Goal: Information Seeking & Learning: Check status

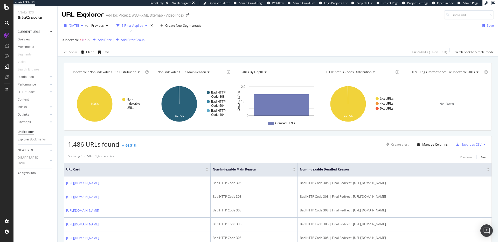
click at [79, 24] on span "2025 Sep. 3rd" at bounding box center [74, 25] width 10 height 4
click at [271, 20] on div "2025 Sep. 3rd vs Previous 1 Filter Applied Create New Segmentation Save Is Inde…" at bounding box center [278, 37] width 440 height 37
click at [79, 24] on span "2025 Sep. 3rd" at bounding box center [74, 25] width 10 height 4
click at [88, 45] on div "[DATE]" at bounding box center [82, 45] width 27 height 5
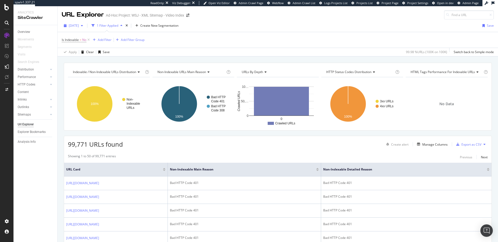
click at [79, 26] on span "[DATE]" at bounding box center [74, 25] width 10 height 4
click at [83, 34] on div "2025 Sep. 3rd" at bounding box center [76, 36] width 14 height 5
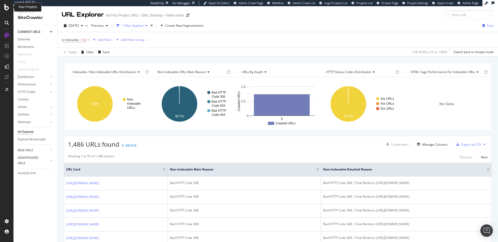
click at [5, 9] on icon at bounding box center [6, 7] width 5 height 6
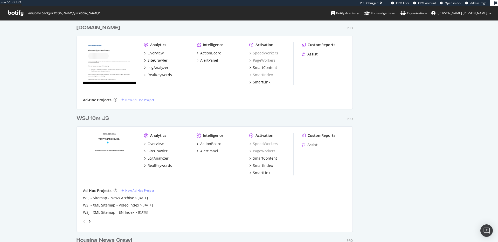
scroll to position [1216, 0]
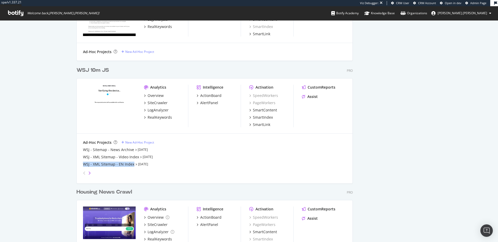
click at [88, 174] on icon "angle-right" at bounding box center [89, 173] width 3 height 4
click at [83, 172] on icon "angle-left" at bounding box center [84, 173] width 3 height 4
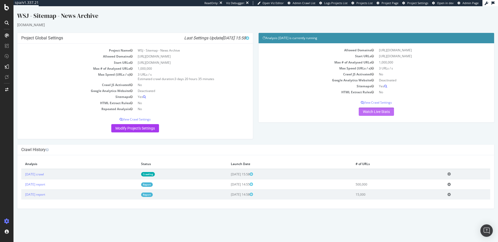
click at [363, 116] on link "Watch Live Stats" at bounding box center [375, 112] width 35 height 8
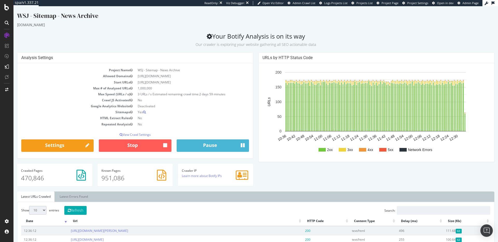
drag, startPoint x: 143, startPoint y: 87, endPoint x: 136, endPoint y: 83, distance: 8.1
click at [136, 83] on td "[URL][DOMAIN_NAME]" at bounding box center [192, 82] width 114 height 6
copy td "[URL][DOMAIN_NAME]"
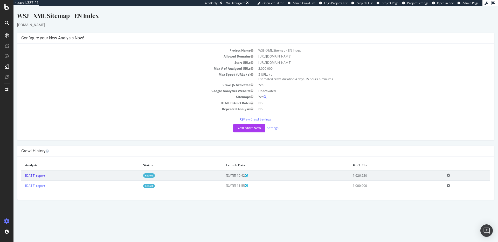
click at [45, 174] on link "[DATE] report" at bounding box center [35, 175] width 20 height 4
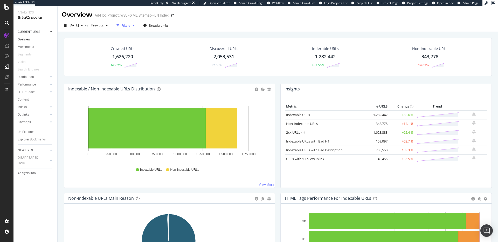
click at [130, 26] on div "Filters" at bounding box center [126, 25] width 9 height 4
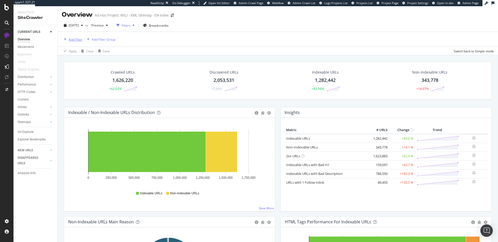
click at [77, 39] on div "Add Filter" at bounding box center [76, 39] width 14 height 4
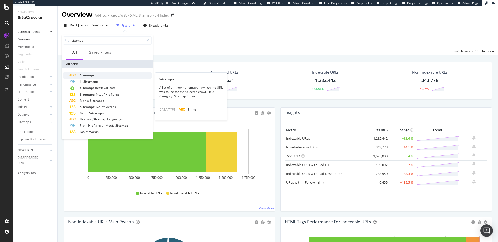
type input "sitemap"
click at [123, 75] on div "Sitemaps" at bounding box center [110, 75] width 82 height 6
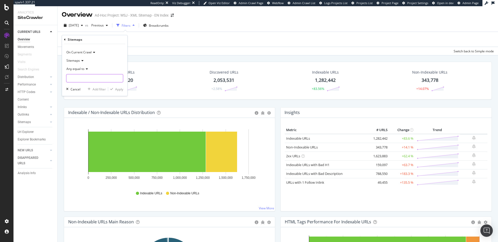
click at [89, 79] on input "text" at bounding box center [94, 78] width 56 height 8
click at [93, 78] on input "text" at bounding box center [94, 78] width 56 height 8
click at [102, 76] on input "text" at bounding box center [94, 78] width 56 height 8
paste input "https://www.wsj.com/sitemaps/web/wsj/en/sitemap_news_archive_index.xml"
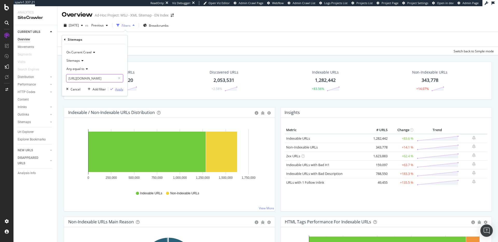
type input "https://www.wsj.com/sitemaps/web/wsj/en/sitemap_news_archive_index.xml"
click at [118, 88] on div "Apply" at bounding box center [119, 89] width 8 height 4
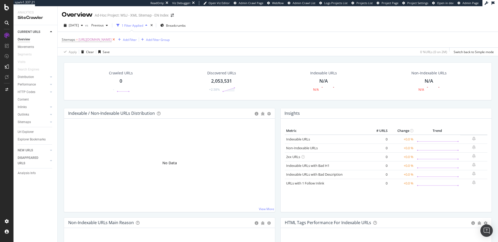
click at [116, 40] on icon at bounding box center [113, 39] width 4 height 5
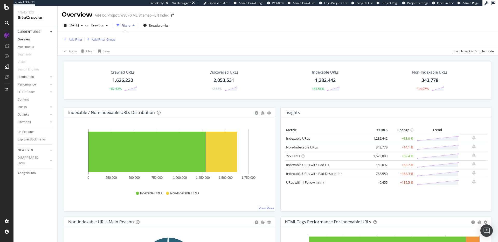
click at [302, 147] on link "Non-Indexable URLs" at bounding box center [302, 147] width 32 height 5
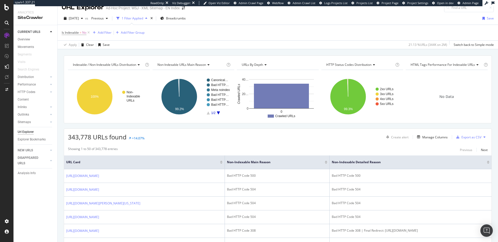
scroll to position [1, 0]
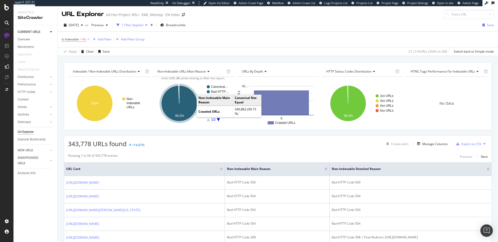
click at [184, 105] on icon "A chart." at bounding box center [179, 104] width 36 height 36
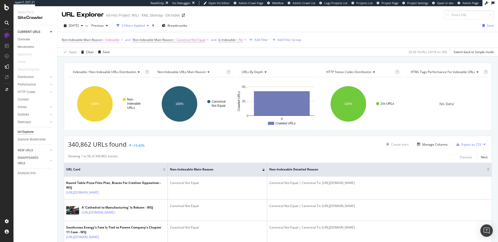
click at [122, 39] on icon at bounding box center [121, 39] width 4 height 5
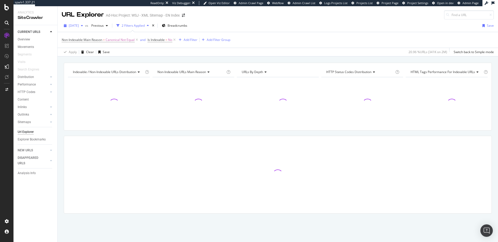
click at [79, 25] on span "2025 Sep. 2nd" at bounding box center [74, 25] width 10 height 4
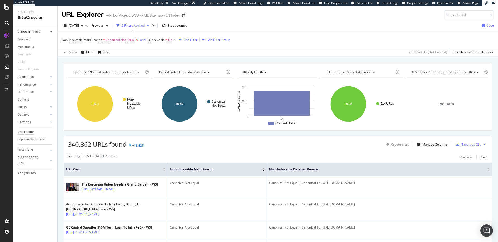
click at [138, 40] on icon at bounding box center [136, 39] width 4 height 5
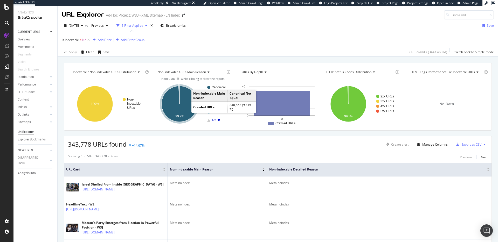
click at [187, 107] on icon "A chart." at bounding box center [179, 104] width 36 height 36
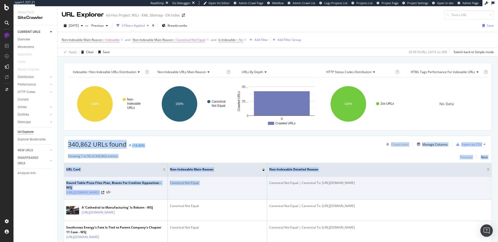
drag, startPoint x: 340, startPoint y: 176, endPoint x: 364, endPoint y: 178, distance: 23.6
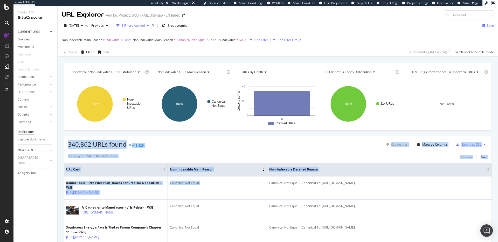
click at [333, 147] on div "340,862 URLs found +13.42% Create alert Manage Columns Export as CSV" at bounding box center [277, 142] width 427 height 13
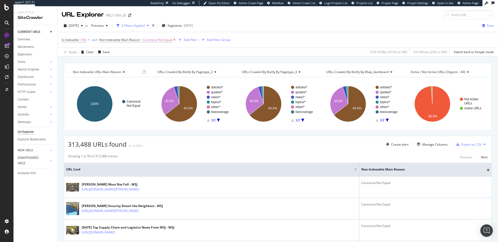
click at [175, 40] on icon at bounding box center [174, 39] width 4 height 5
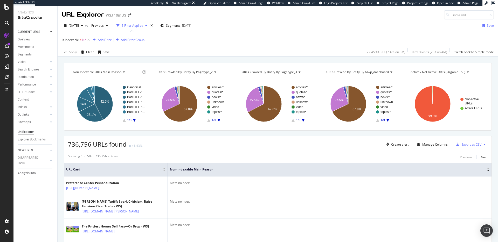
click at [28, 132] on div "Url Explorer" at bounding box center [26, 131] width 16 height 5
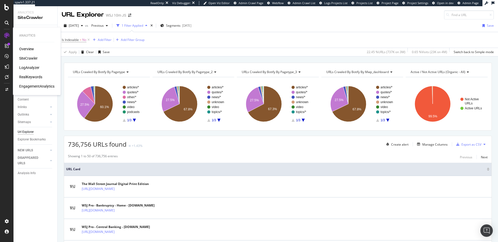
click at [25, 65] on div "LogAnalyzer" at bounding box center [29, 67] width 20 height 5
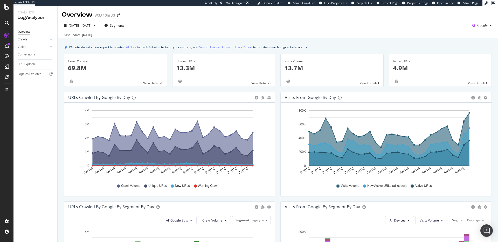
click at [40, 40] on link "Crawls" at bounding box center [33, 39] width 31 height 5
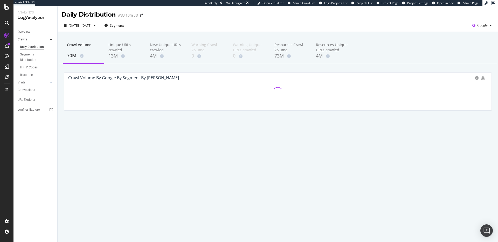
click at [33, 47] on div "Daily Distribution" at bounding box center [32, 46] width 24 height 5
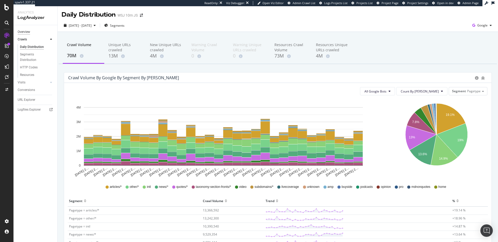
click at [24, 34] on div "Overview" at bounding box center [24, 31] width 12 height 5
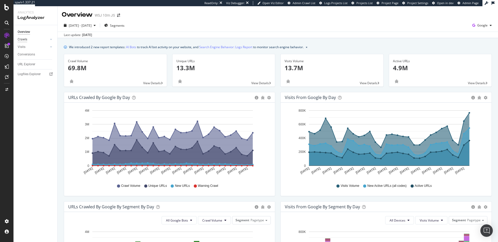
click at [26, 38] on div "Crawls" at bounding box center [23, 39] width 10 height 5
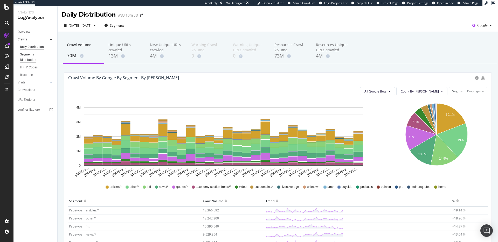
click at [33, 54] on div "Segments Distribution" at bounding box center [34, 57] width 29 height 11
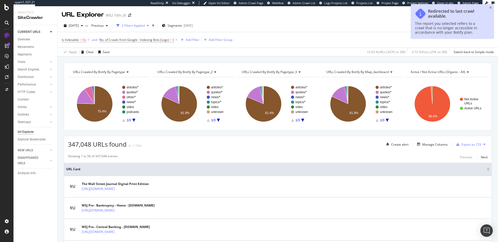
click at [491, 7] on div "URL Explorer WSJ 10m JS" at bounding box center [278, 12] width 440 height 13
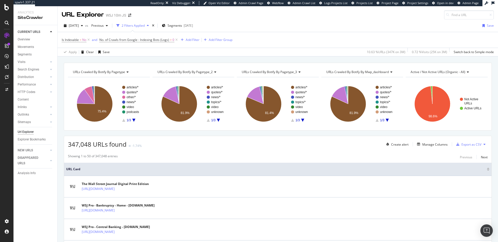
click at [257, 22] on div "2025 Sep. 6th vs Previous 2 Filters Applied Segments 2025-06-25 Save" at bounding box center [278, 27] width 440 height 10
drag, startPoint x: 177, startPoint y: 41, endPoint x: 97, endPoint y: 45, distance: 80.2
click at [177, 41] on icon at bounding box center [176, 39] width 4 height 5
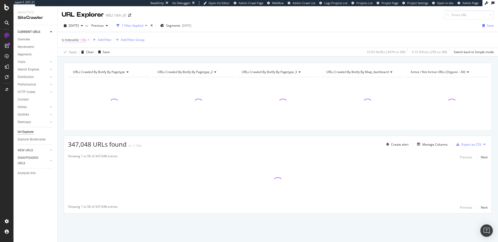
click at [76, 40] on span "Is Indexable" at bounding box center [70, 40] width 17 height 4
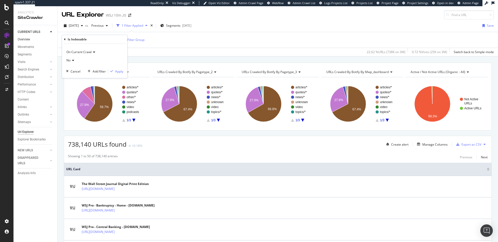
click at [31, 39] on link "Overview" at bounding box center [36, 39] width 36 height 5
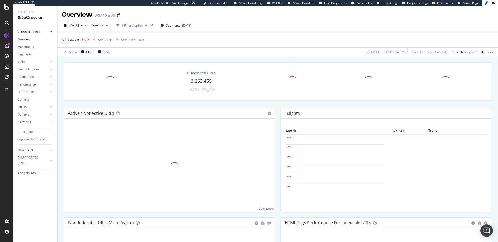
click at [89, 38] on icon at bounding box center [88, 39] width 4 height 5
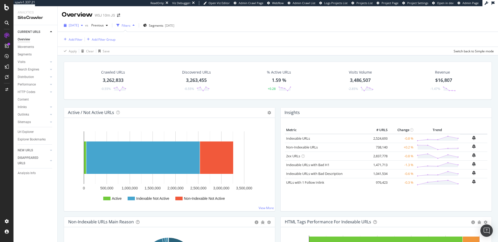
click at [79, 25] on span "2025 Sep. 6th" at bounding box center [74, 25] width 10 height 4
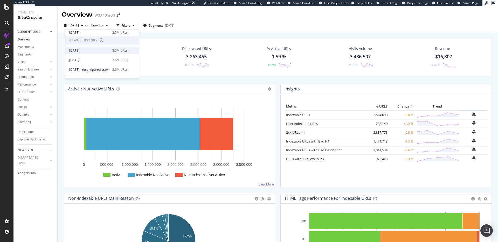
scroll to position [104, 0]
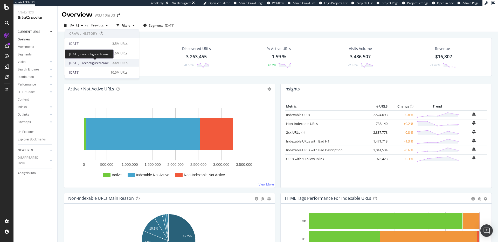
click at [95, 63] on span "[DATE] - reconfigured crawl" at bounding box center [89, 63] width 40 height 5
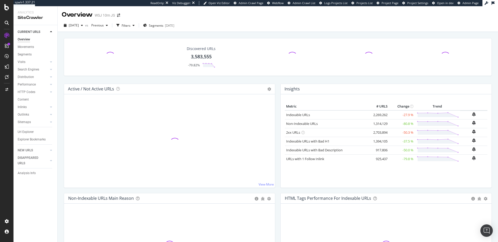
drag, startPoint x: 368, startPoint y: 116, endPoint x: 393, endPoint y: 115, distance: 24.6
click at [393, 115] on tr "Indexable URLs × Close Chart - API Requests List Area Type Request Response Clo…" at bounding box center [386, 114] width 202 height 9
copy tr "2,269,262"
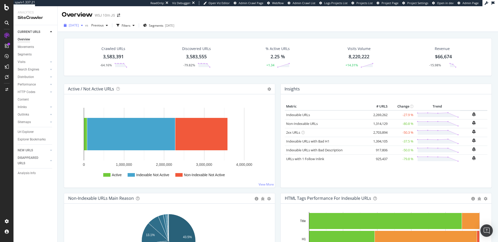
click at [79, 26] on span "[DATE]" at bounding box center [74, 25] width 10 height 4
click at [129, 39] on div "3.6M URLs" at bounding box center [121, 41] width 15 height 5
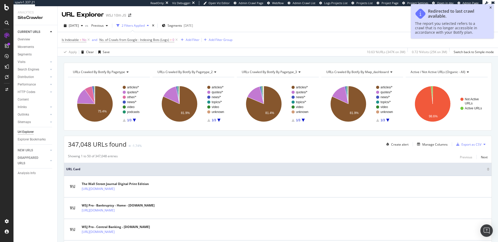
click at [490, 8] on icon "close toast" at bounding box center [490, 7] width 2 height 3
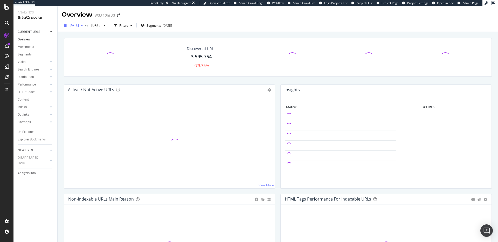
click at [79, 25] on span "[DATE]" at bounding box center [74, 25] width 10 height 4
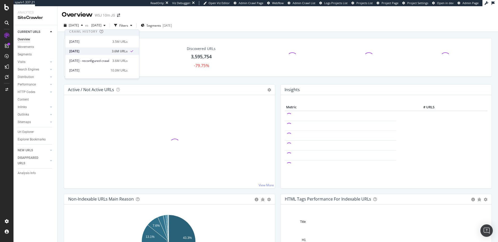
scroll to position [113, 0]
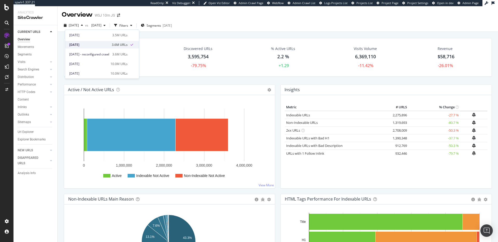
click at [109, 46] on div "[DATE]" at bounding box center [88, 44] width 39 height 5
click at [79, 23] on span "[DATE]" at bounding box center [74, 25] width 10 height 4
click at [396, 116] on td "2,275,896" at bounding box center [397, 115] width 21 height 8
drag, startPoint x: 394, startPoint y: 114, endPoint x: 383, endPoint y: 114, distance: 11.1
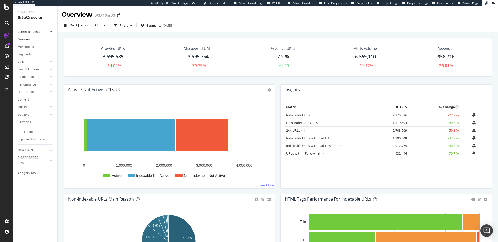
click at [383, 114] on tr "Indexable URLs × Close Chart - API Requests List Area Type Request Response Clo…" at bounding box center [386, 115] width 202 height 8
copy tr "2,275,896"
click at [76, 24] on span "[DATE]" at bounding box center [74, 25] width 10 height 4
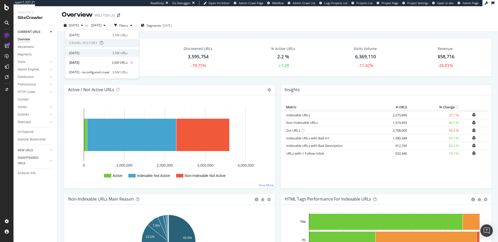
click at [99, 54] on div "[DATE]" at bounding box center [89, 53] width 40 height 5
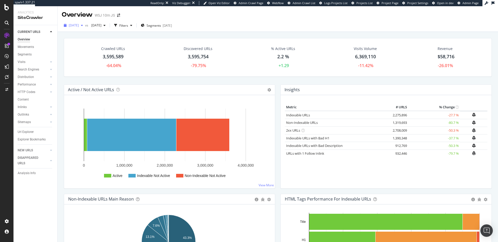
click at [79, 25] on span "[DATE]" at bounding box center [74, 25] width 10 height 4
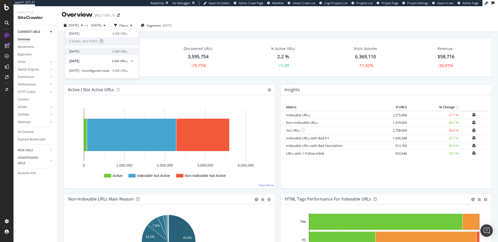
scroll to position [100, 0]
click at [105, 49] on div "[DATE]" at bounding box center [89, 48] width 40 height 5
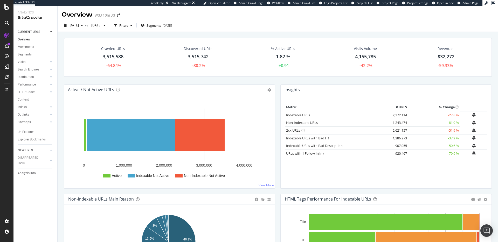
drag, startPoint x: 406, startPoint y: 115, endPoint x: 384, endPoint y: 116, distance: 22.0
click at [384, 116] on tr "Indexable URLs × Close Chart - API Requests List Area Type Request Response Clo…" at bounding box center [386, 115] width 202 height 8
copy tr "2,272,114"
click at [79, 26] on span "[DATE]" at bounding box center [74, 25] width 10 height 4
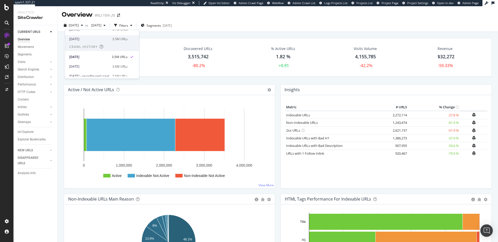
click at [101, 38] on div "[DATE]" at bounding box center [89, 39] width 40 height 5
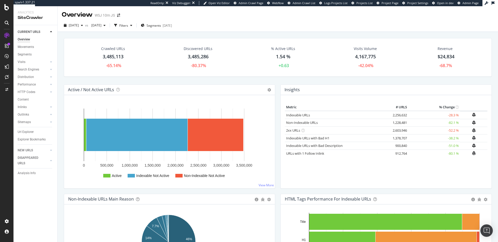
drag, startPoint x: 388, startPoint y: 116, endPoint x: 405, endPoint y: 116, distance: 17.1
click at [405, 116] on tr "Indexable URLs × Close Chart - API Requests List Area Type Request Response Clo…" at bounding box center [386, 115] width 202 height 8
copy tr "2,256,632"
click at [79, 25] on span "[DATE]" at bounding box center [74, 25] width 10 height 4
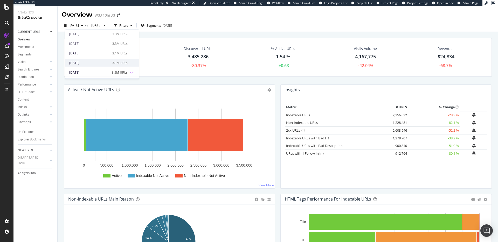
click at [99, 63] on div "2025 Jul. 12th" at bounding box center [89, 63] width 40 height 5
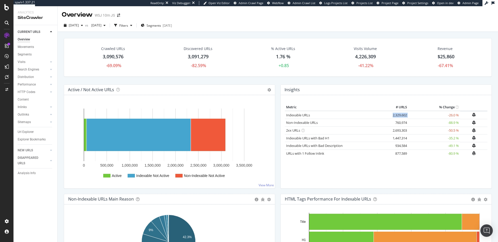
drag, startPoint x: 406, startPoint y: 112, endPoint x: 381, endPoint y: 116, distance: 25.1
click at [381, 116] on tr "Indexable URLs × Close Chart - API Requests List Area Type Request Response Clo…" at bounding box center [386, 115] width 202 height 8
copy tr "× Close Chart - API Requests List Area Type Request Response Close 2,329,602"
click at [79, 25] on span "[DATE]" at bounding box center [74, 25] width 10 height 4
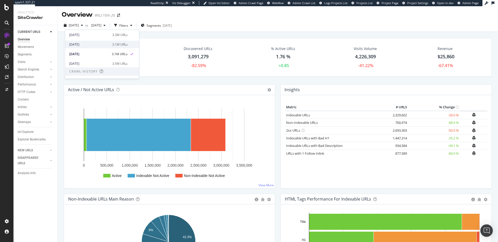
click at [92, 46] on div "[DATE]" at bounding box center [89, 44] width 40 height 5
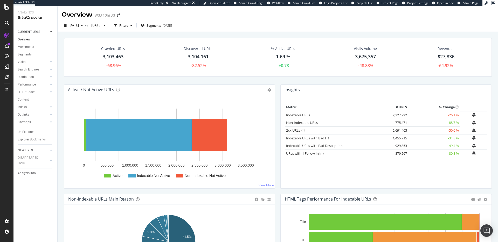
click at [395, 116] on td "2,327,992" at bounding box center [397, 115] width 21 height 8
copy tr "2,327,992"
click at [79, 26] on span "[DATE]" at bounding box center [74, 25] width 10 height 4
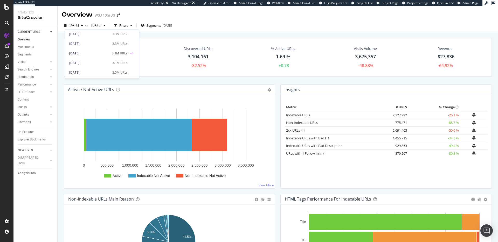
scroll to position [61, 0]
click at [90, 41] on div "[DATE]" at bounding box center [89, 40] width 40 height 5
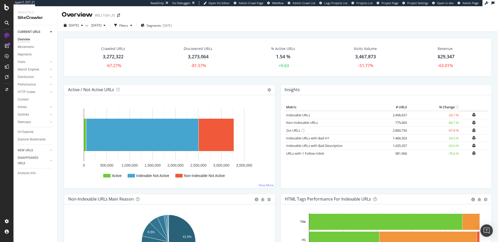
drag, startPoint x: 396, startPoint y: 122, endPoint x: 394, endPoint y: 122, distance: 2.9
click at [396, 122] on td "775,665" at bounding box center [397, 123] width 21 height 8
drag, startPoint x: 387, startPoint y: 115, endPoint x: 412, endPoint y: 116, distance: 25.2
click at [412, 116] on tr "Indexable URLs × Close Chart - API Requests List Area Type Request Response Clo…" at bounding box center [386, 115] width 202 height 8
copy tr "2,496,657"
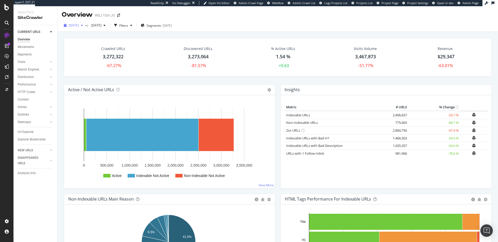
click at [79, 26] on span "[DATE]" at bounding box center [74, 25] width 10 height 4
click at [92, 38] on div "[DATE]" at bounding box center [89, 39] width 40 height 5
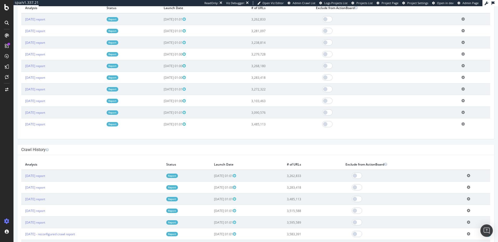
scroll to position [173, 0]
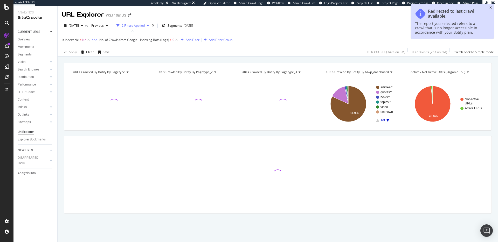
click at [491, 9] on icon "close toast" at bounding box center [490, 7] width 2 height 3
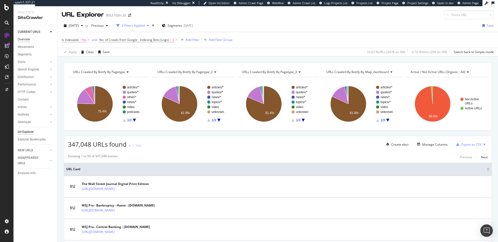
click at [25, 38] on div "Overview" at bounding box center [24, 39] width 12 height 5
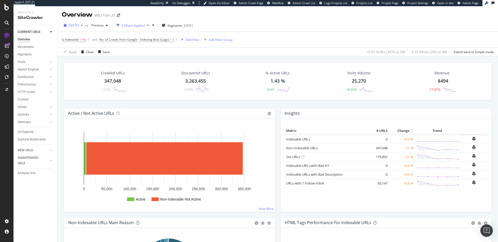
click at [79, 27] on span "[DATE]" at bounding box center [74, 25] width 10 height 4
click at [105, 51] on div "[DATE]" at bounding box center [89, 53] width 40 height 5
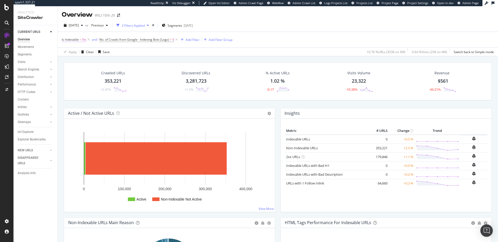
click at [80, 39] on span "=" at bounding box center [81, 39] width 2 height 4
click at [69, 54] on span "No" at bounding box center [67, 51] width 4 height 4
click at [69, 61] on span "Yes" at bounding box center [65, 58] width 5 height 4
click at [152, 50] on div "Apply" at bounding box center [156, 47] width 8 height 4
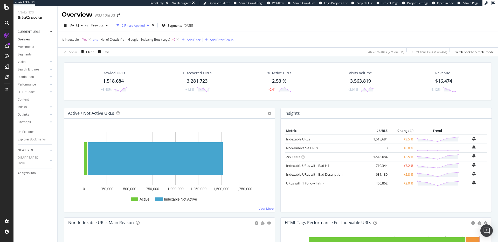
drag, startPoint x: 369, startPoint y: 140, endPoint x: 382, endPoint y: 140, distance: 13.5
click at [383, 140] on td "1,518,684" at bounding box center [378, 139] width 21 height 9
copy td "1,518,684"
click at [79, 25] on span "[DATE]" at bounding box center [74, 25] width 10 height 4
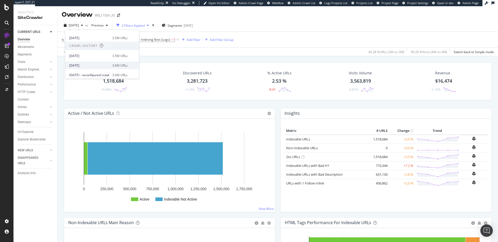
click at [86, 66] on div "[DATE]" at bounding box center [89, 65] width 40 height 5
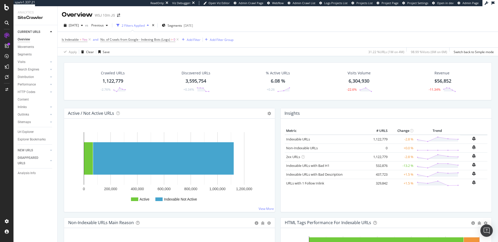
drag, startPoint x: 369, startPoint y: 140, endPoint x: 386, endPoint y: 139, distance: 17.4
click at [386, 139] on tr "Indexable URLs × Close Chart - API Requests List Area Type Request Response Clo…" at bounding box center [386, 139] width 202 height 9
copy tr "1,122,779"
click at [79, 25] on span "[DATE]" at bounding box center [74, 25] width 10 height 4
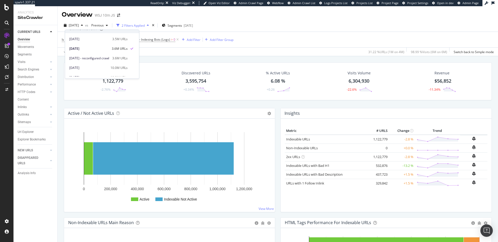
click at [79, 25] on span "[DATE]" at bounding box center [74, 25] width 10 height 4
click at [93, 69] on div "[DATE]" at bounding box center [89, 71] width 40 height 5
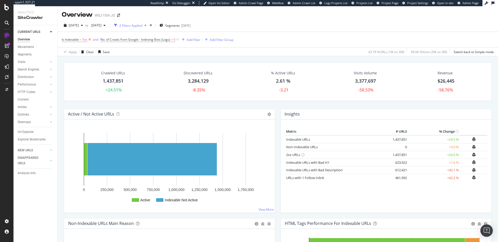
click at [90, 40] on icon at bounding box center [89, 39] width 4 height 5
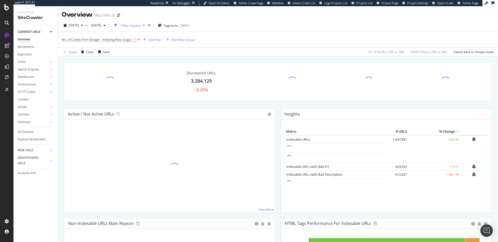
click at [138, 40] on icon at bounding box center [139, 39] width 4 height 5
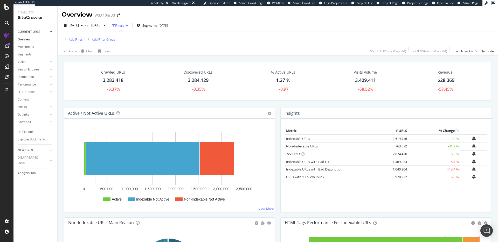
drag, startPoint x: 387, startPoint y: 140, endPoint x: 403, endPoint y: 139, distance: 16.6
click at [403, 139] on td "2,519,746" at bounding box center [397, 138] width 21 height 8
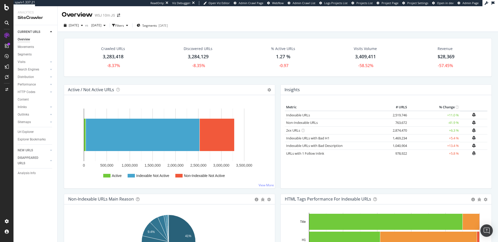
copy td "2,519,746"
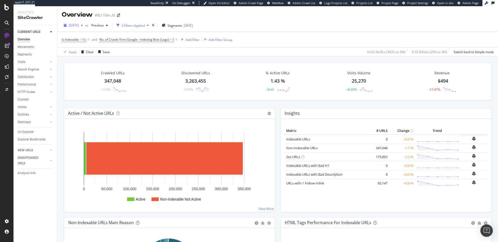
click at [79, 26] on span "[DATE]" at bounding box center [74, 25] width 10 height 4
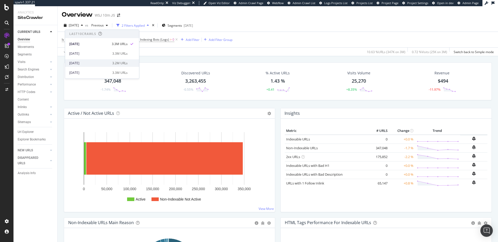
click at [93, 61] on div "[DATE]" at bounding box center [89, 63] width 40 height 5
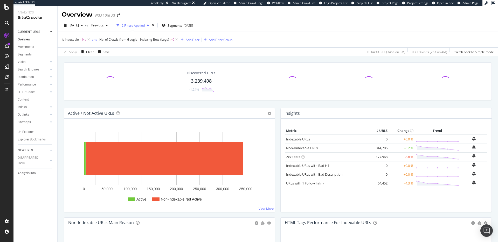
click at [79, 39] on span "Is Indexable" at bounding box center [70, 39] width 17 height 4
click at [75, 56] on div "No" at bounding box center [80, 51] width 36 height 8
click at [75, 61] on div "Yes" at bounding box center [80, 58] width 36 height 5
drag, startPoint x: 120, startPoint y: 72, endPoint x: 144, endPoint y: 62, distance: 26.1
click at [152, 50] on div "Apply" at bounding box center [156, 47] width 8 height 4
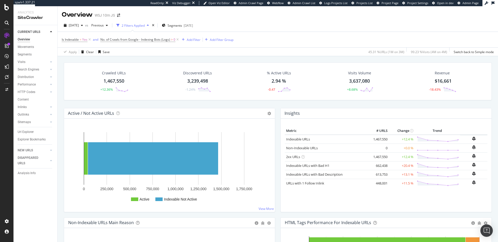
drag, startPoint x: 365, startPoint y: 140, endPoint x: 386, endPoint y: 139, distance: 21.3
click at [386, 139] on tr "Indexable URLs × Close Chart - API Requests List Area Type Request Response Clo…" at bounding box center [386, 139] width 202 height 9
copy tr "1,467,550"
click at [79, 25] on span "[DATE]" at bounding box center [74, 25] width 10 height 4
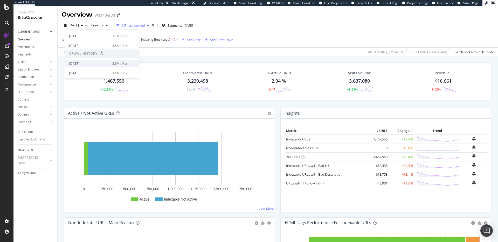
click at [90, 62] on div "[DATE]" at bounding box center [89, 63] width 40 height 5
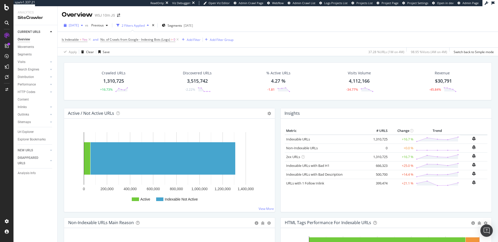
click at [77, 26] on span "[DATE]" at bounding box center [74, 25] width 10 height 4
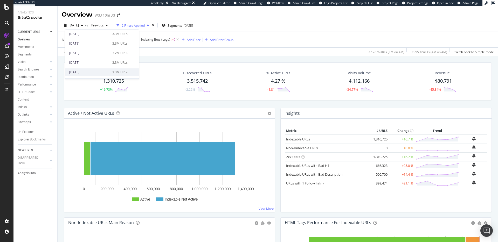
click at [86, 71] on div "[DATE]" at bounding box center [89, 72] width 40 height 5
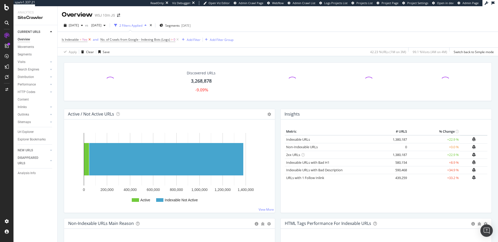
click at [88, 40] on icon at bounding box center [89, 39] width 4 height 5
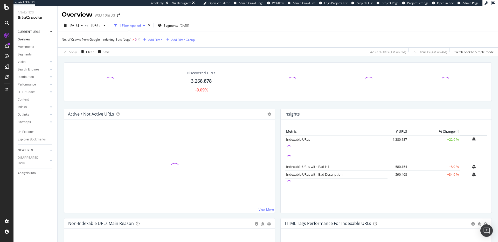
click at [140, 39] on icon at bounding box center [139, 39] width 4 height 5
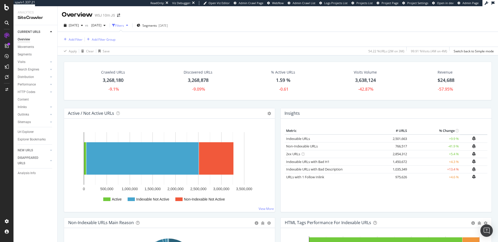
drag, startPoint x: 387, startPoint y: 140, endPoint x: 402, endPoint y: 140, distance: 15.8
click at [402, 140] on td "2,501,663" at bounding box center [397, 138] width 21 height 8
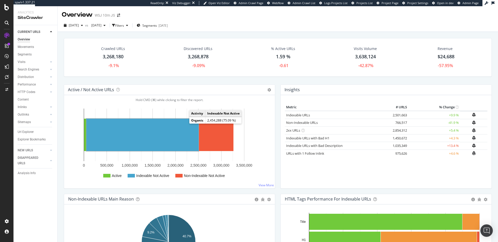
copy td "2,501,663"
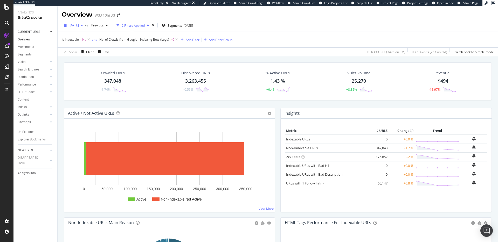
click at [85, 29] on div "[DATE]" at bounding box center [73, 26] width 23 height 8
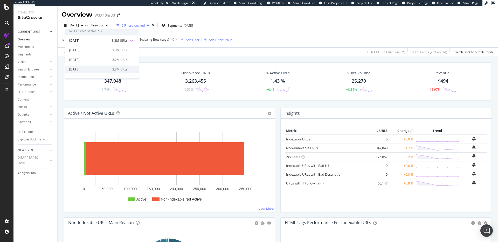
click at [88, 66] on div "[DATE] 3.3M URLs" at bounding box center [102, 70] width 74 height 8
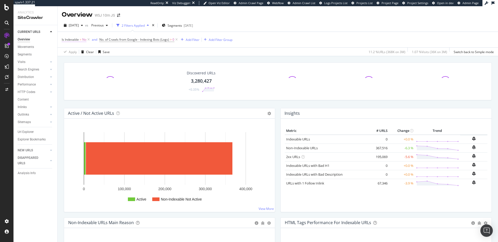
click at [80, 39] on span "=" at bounding box center [81, 39] width 2 height 4
click at [76, 56] on div "No" at bounding box center [80, 51] width 36 height 8
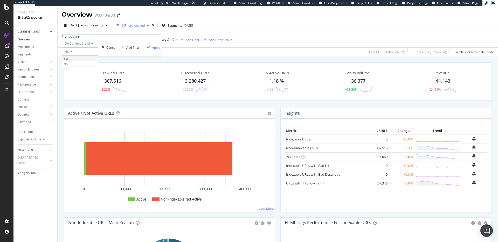
click at [75, 61] on div "Yes" at bounding box center [80, 58] width 36 height 5
click at [152, 50] on div "Apply" at bounding box center [156, 47] width 8 height 4
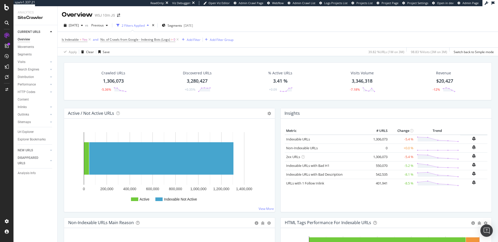
drag, startPoint x: 369, startPoint y: 139, endPoint x: 385, endPoint y: 140, distance: 15.7
click at [385, 140] on td "1,306,073" at bounding box center [378, 139] width 21 height 9
copy td "1,306,073"
click at [79, 24] on span "[DATE]" at bounding box center [74, 25] width 10 height 4
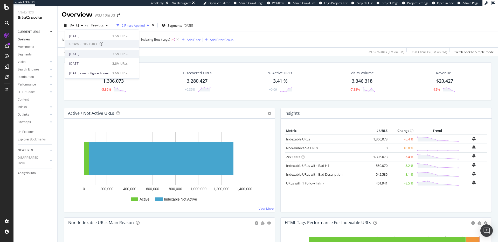
click at [94, 56] on div "[DATE]" at bounding box center [89, 54] width 40 height 5
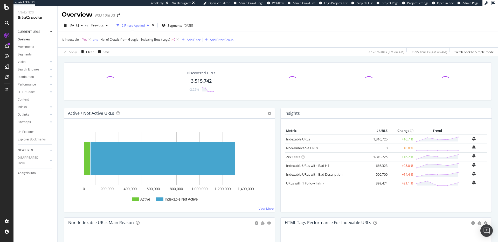
drag, startPoint x: 370, startPoint y: 138, endPoint x: 386, endPoint y: 140, distance: 16.7
click at [386, 140] on tr "Indexable URLs × Close Chart - API Requests List Area Type Request Response Clo…" at bounding box center [386, 139] width 202 height 9
click at [373, 137] on td "1,310,725" at bounding box center [378, 139] width 21 height 9
drag, startPoint x: 368, startPoint y: 139, endPoint x: 388, endPoint y: 139, distance: 20.0
click at [388, 139] on tr "Indexable URLs × Close Chart - API Requests List Area Type Request Response Clo…" at bounding box center [386, 139] width 202 height 9
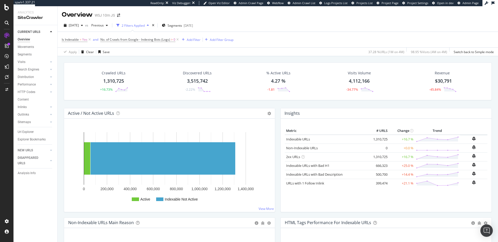
copy tr "1,310,725"
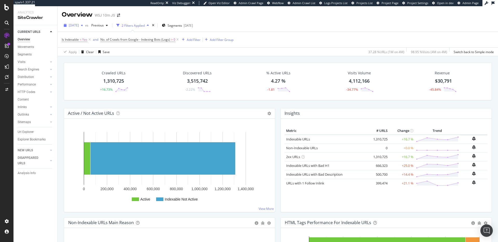
click at [83, 24] on icon "button" at bounding box center [82, 25] width 2 height 3
click at [94, 40] on div "[DATE]" at bounding box center [89, 41] width 40 height 5
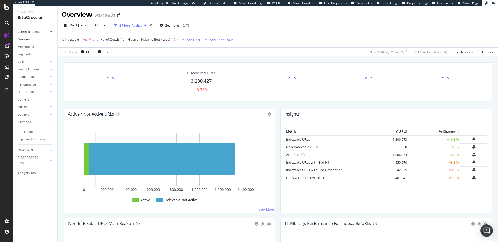
click at [88, 39] on icon at bounding box center [89, 39] width 4 height 5
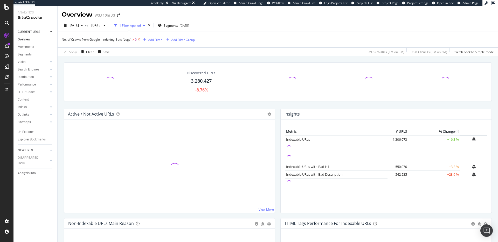
click at [139, 40] on icon at bounding box center [139, 39] width 4 height 5
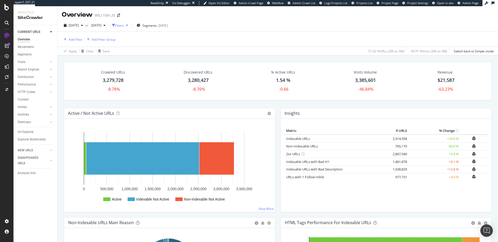
drag, startPoint x: 387, startPoint y: 139, endPoint x: 406, endPoint y: 140, distance: 18.4
click at [406, 140] on tr "Indexable URLs × Close Chart - API Requests List Area Type Request Response Clo…" at bounding box center [386, 138] width 202 height 8
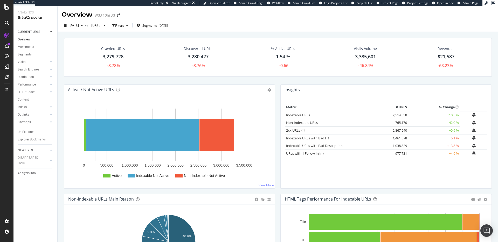
copy tr "2,514,558"
click at [73, 25] on span "[DATE]" at bounding box center [74, 25] width 10 height 4
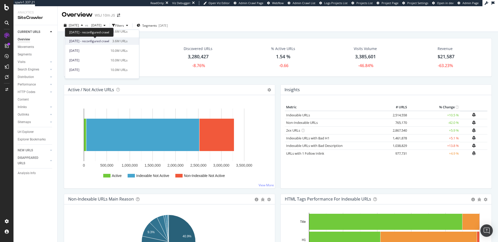
click at [93, 41] on span "[DATE] - reconfigured crawl" at bounding box center [89, 41] width 40 height 5
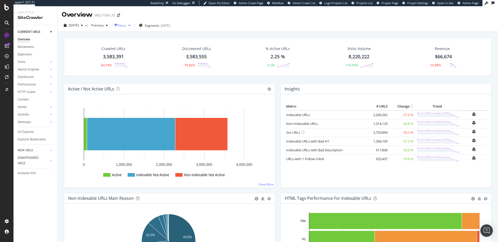
click at [126, 26] on div "Filters" at bounding box center [121, 25] width 9 height 4
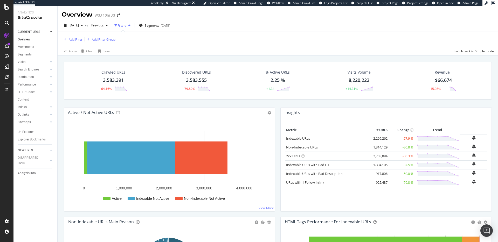
click at [73, 40] on div "Add Filter" at bounding box center [76, 39] width 14 height 4
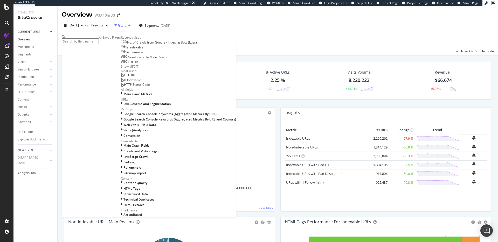
click at [126, 49] on span "Is Indexable" at bounding box center [134, 47] width 17 height 4
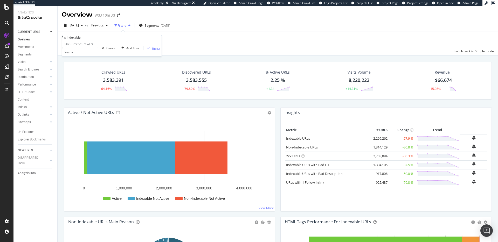
click at [152, 50] on div "Apply" at bounding box center [156, 48] width 8 height 4
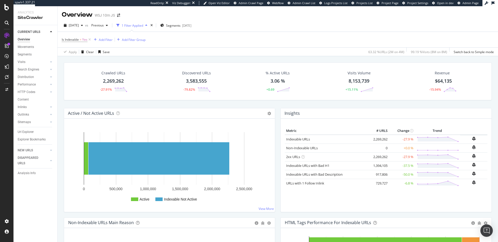
drag, startPoint x: 367, startPoint y: 139, endPoint x: 385, endPoint y: 139, distance: 17.9
click at [385, 139] on td "2,269,262" at bounding box center [378, 139] width 21 height 9
copy td "2,269,262"
click at [105, 41] on div "Add Filter" at bounding box center [106, 40] width 14 height 4
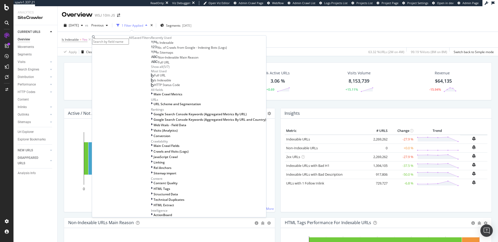
click at [167, 50] on span "No. of Crawls from Google - Indexing Bots (Logs)" at bounding box center [192, 47] width 70 height 4
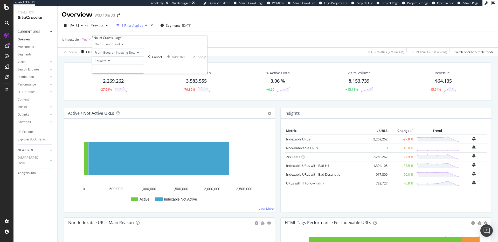
click at [106, 74] on input "number" at bounding box center [118, 69] width 52 height 9
click at [108, 65] on div "Equal to" at bounding box center [118, 60] width 52 height 8
drag, startPoint x: 108, startPoint y: 105, endPoint x: 118, endPoint y: 87, distance: 20.7
click at [108, 92] on span "Greater than" at bounding box center [103, 89] width 19 height 4
click at [121, 74] on input "number" at bounding box center [118, 69] width 52 height 9
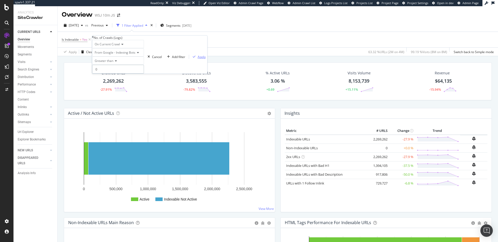
type input "0"
click at [197, 59] on div "Apply" at bounding box center [201, 57] width 8 height 4
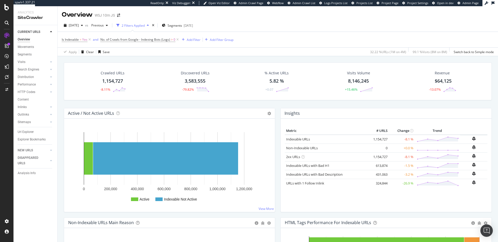
drag, startPoint x: 367, startPoint y: 140, endPoint x: 382, endPoint y: 140, distance: 14.5
click at [385, 140] on tr "Indexable URLs × Close Chart - API Requests List Area Type Request Response Clo…" at bounding box center [386, 139] width 202 height 9
copy tr "1,154,727"
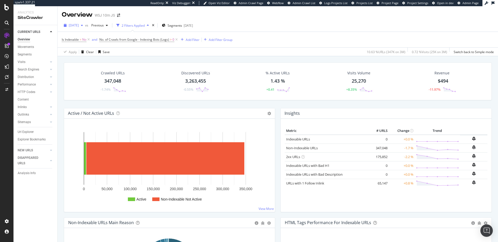
click at [82, 28] on div "[DATE]" at bounding box center [73, 26] width 23 height 8
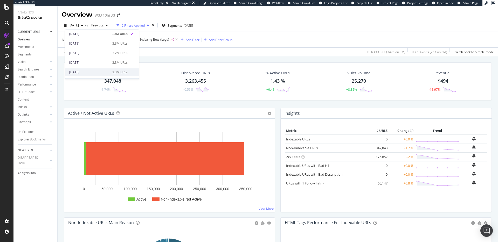
click at [89, 73] on div "[DATE]" at bounding box center [89, 72] width 40 height 5
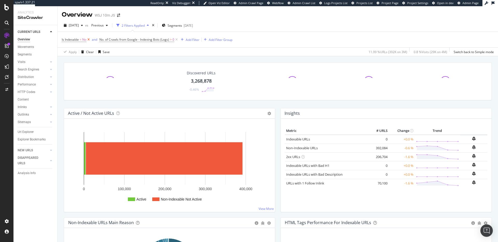
click at [88, 40] on icon at bounding box center [88, 39] width 4 height 5
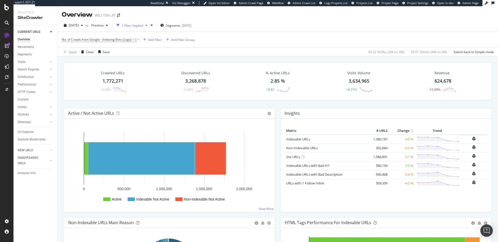
drag, startPoint x: 369, startPoint y: 139, endPoint x: 386, endPoint y: 140, distance: 16.4
click at [386, 140] on tr "Indexable URLs × Close Chart - API Requests List Area Type Request Response Clo…" at bounding box center [386, 139] width 202 height 9
copy tr "1,380,187"
click at [84, 28] on div "[DATE]" at bounding box center [73, 26] width 23 height 8
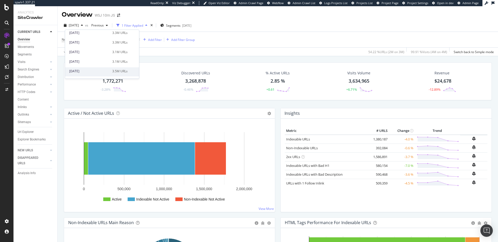
click at [84, 72] on div "[DATE]" at bounding box center [89, 71] width 40 height 5
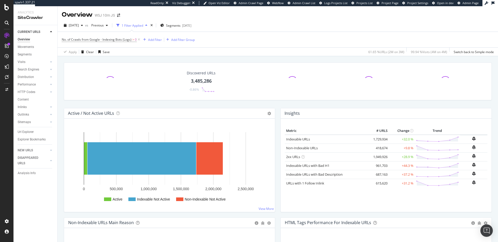
drag, startPoint x: 369, startPoint y: 140, endPoint x: 384, endPoint y: 140, distance: 15.0
click at [384, 140] on td "1,729,934" at bounding box center [378, 139] width 21 height 9
copy td "1,729,934"
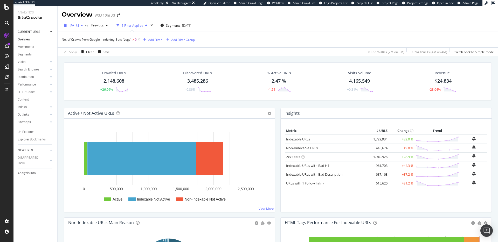
click at [79, 24] on span "[DATE]" at bounding box center [74, 25] width 10 height 4
click at [92, 47] on div "[DATE]" at bounding box center [89, 49] width 40 height 5
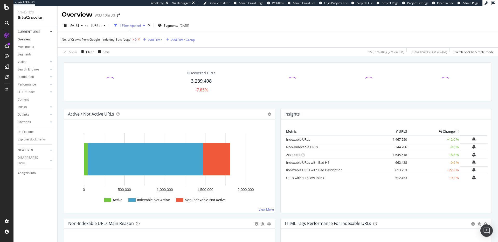
click at [138, 40] on icon at bounding box center [139, 39] width 4 height 5
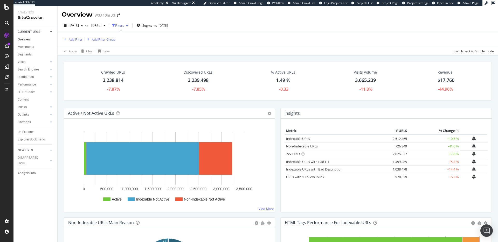
drag, startPoint x: 388, startPoint y: 139, endPoint x: 403, endPoint y: 140, distance: 15.1
click at [403, 140] on td "2,512,465" at bounding box center [397, 138] width 21 height 8
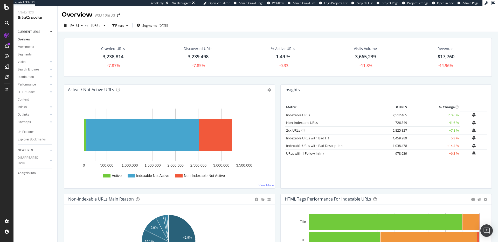
copy td "2,512,465"
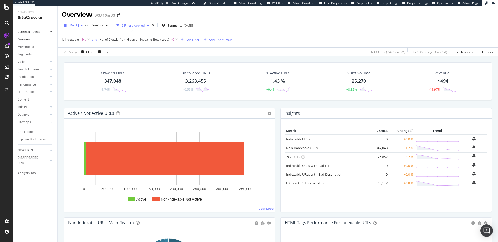
click at [78, 24] on span "[DATE]" at bounding box center [74, 25] width 10 height 4
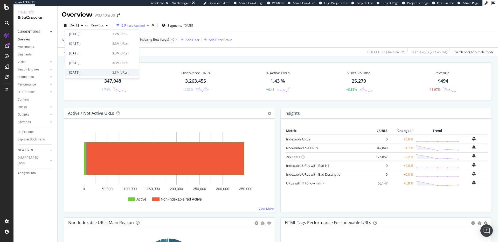
click at [88, 72] on div "[DATE]" at bounding box center [89, 72] width 40 height 5
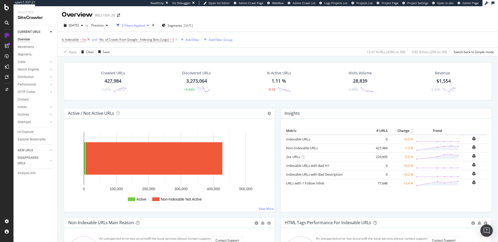
click at [89, 41] on icon at bounding box center [88, 39] width 4 height 5
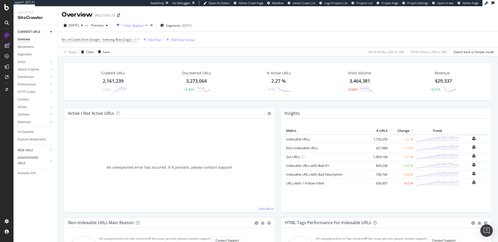
drag, startPoint x: 368, startPoint y: 140, endPoint x: 385, endPoint y: 140, distance: 16.8
click at [385, 140] on tr "Indexable URLs × Close Chart - API Requests List Area Type Request Response Clo…" at bounding box center [386, 139] width 202 height 9
copy tr "1,733,255"
click at [79, 25] on span "[DATE]" at bounding box center [74, 25] width 10 height 4
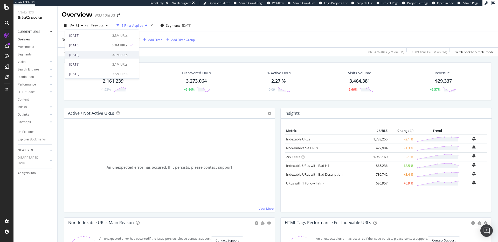
click at [89, 56] on div "[DATE]" at bounding box center [89, 55] width 40 height 5
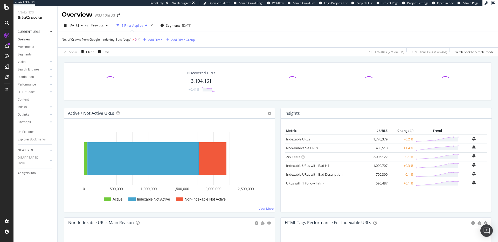
drag, startPoint x: 369, startPoint y: 140, endPoint x: 388, endPoint y: 142, distance: 18.7
click at [388, 142] on tr "Indexable URLs × Close Chart - API Requests List Area Type Request Response Clo…" at bounding box center [386, 139] width 202 height 9
click at [388, 143] on td "-0.2 %" at bounding box center [401, 139] width 26 height 9
drag, startPoint x: 366, startPoint y: 139, endPoint x: 384, endPoint y: 138, distance: 18.2
click at [384, 138] on td "1,770,379" at bounding box center [378, 139] width 21 height 9
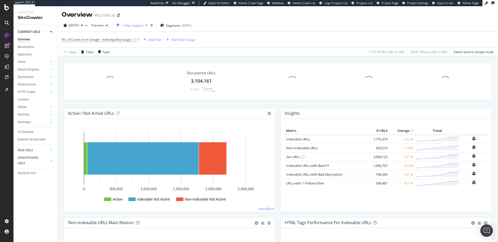
copy td "1,770,379"
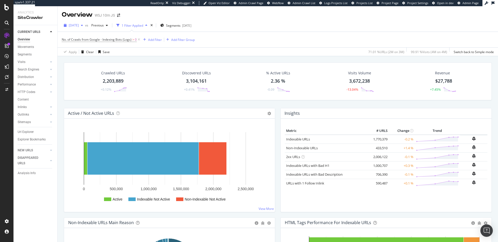
click at [79, 26] on span "[DATE]" at bounding box center [74, 25] width 10 height 4
click at [281, 30] on div "2025 Jul. 19th vs Previous 1 Filter Applied Segments 2025-06-25" at bounding box center [278, 26] width 440 height 10
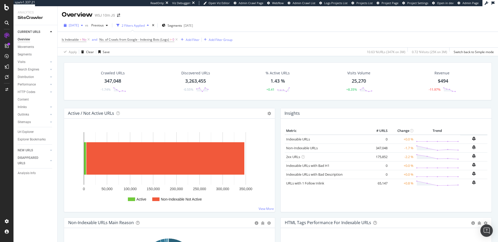
click at [72, 25] on span "[DATE]" at bounding box center [74, 25] width 10 height 4
click at [89, 67] on div "[DATE] 3.3M URLs" at bounding box center [102, 70] width 74 height 8
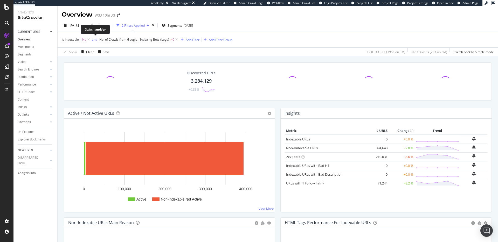
click at [91, 38] on span "and" at bounding box center [95, 39] width 9 height 7
click at [89, 40] on icon at bounding box center [88, 39] width 4 height 5
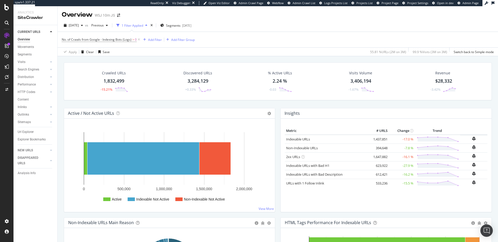
drag, startPoint x: 369, startPoint y: 140, endPoint x: 388, endPoint y: 139, distance: 19.2
click at [388, 139] on tr "Indexable URLs × Close Chart - API Requests List Area Type Request Response Clo…" at bounding box center [386, 139] width 202 height 9
copy tr "1,437,851"
click at [76, 26] on span "[DATE]" at bounding box center [74, 25] width 10 height 4
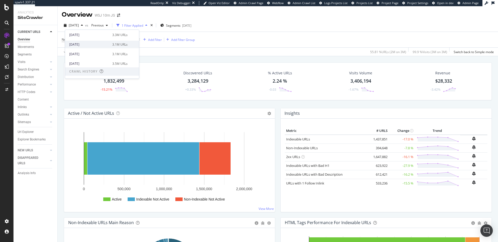
scroll to position [63, 0]
click at [89, 56] on div "[DATE]" at bounding box center [89, 57] width 40 height 5
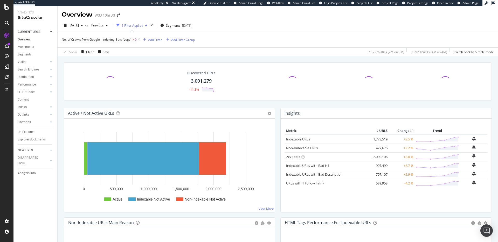
drag, startPoint x: 378, startPoint y: 139, endPoint x: 384, endPoint y: 140, distance: 6.5
click at [384, 140] on td "1,773,519" at bounding box center [378, 139] width 21 height 9
copy td "1,773,519"
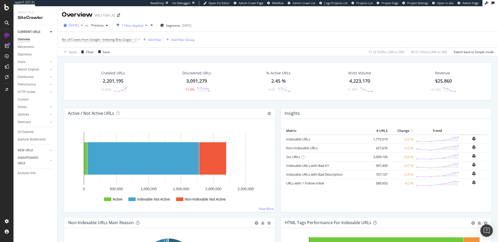
click at [79, 25] on span "[DATE]" at bounding box center [74, 25] width 10 height 4
click at [92, 48] on div "[DATE]" at bounding box center [89, 47] width 40 height 5
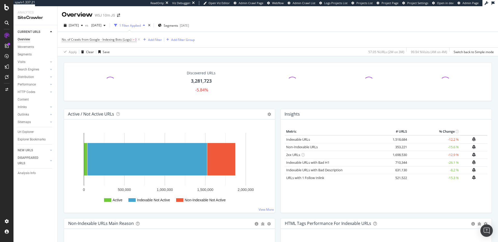
click at [138, 41] on icon at bounding box center [139, 39] width 4 height 5
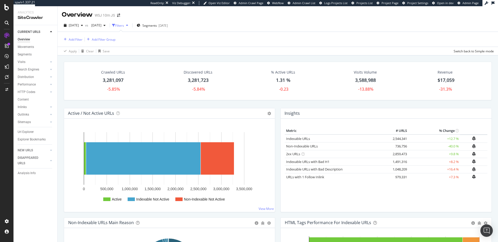
drag, startPoint x: 387, startPoint y: 139, endPoint x: 414, endPoint y: 140, distance: 26.4
click at [414, 140] on tr "Indexable URLs × Close Chart - API Requests List Area Type Request Response Clo…" at bounding box center [386, 138] width 202 height 8
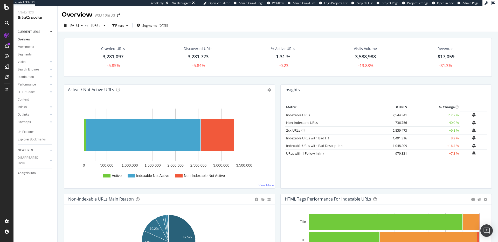
copy tr "2,544,341"
